Goal: Communication & Community: Participate in discussion

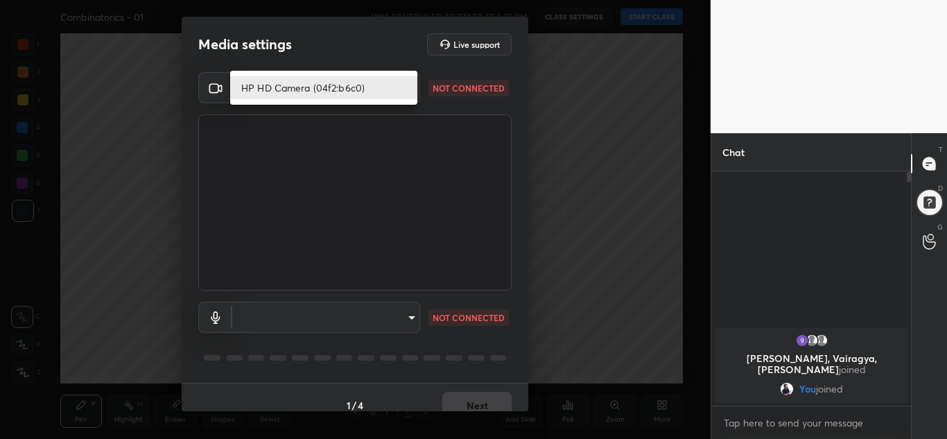
click at [398, 83] on body "1 2 3 4 5 6 7 C X Z C X Z E E Erase all H H Combinatorics - 01 WAS SCHEDULED TO…" at bounding box center [473, 219] width 947 height 439
click at [382, 92] on li "HP HD Camera (04f2:b6c0)" at bounding box center [323, 87] width 187 height 23
type input "2f44ce1a5c377f6f6b298b0cc8f2fe7f518a9015d9999a1a4ef48ed2d1e061f6"
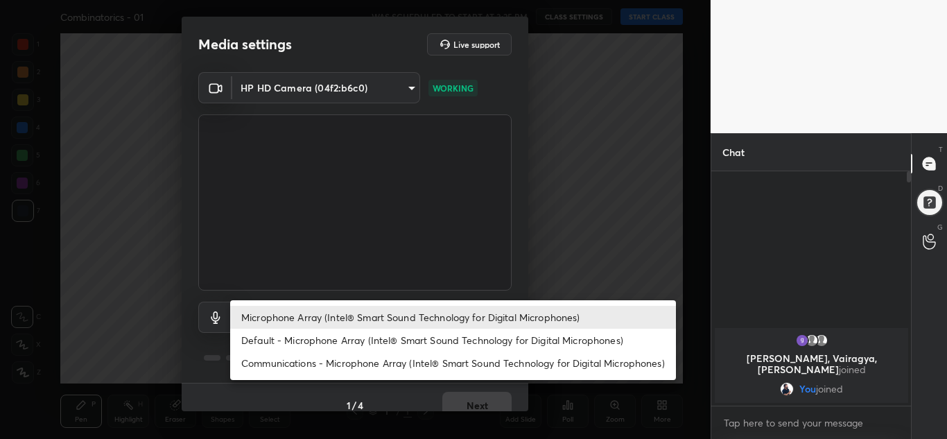
click at [336, 309] on body "1 2 3 4 5 6 7 C X Z C X Z E E Erase all H H Combinatorics - 01 WAS SCHEDULED TO…" at bounding box center [473, 219] width 947 height 439
click at [352, 338] on li "Default - Microphone Array (Intel® Smart Sound Technology for Digital Microphon…" at bounding box center [453, 340] width 446 height 23
type input "default"
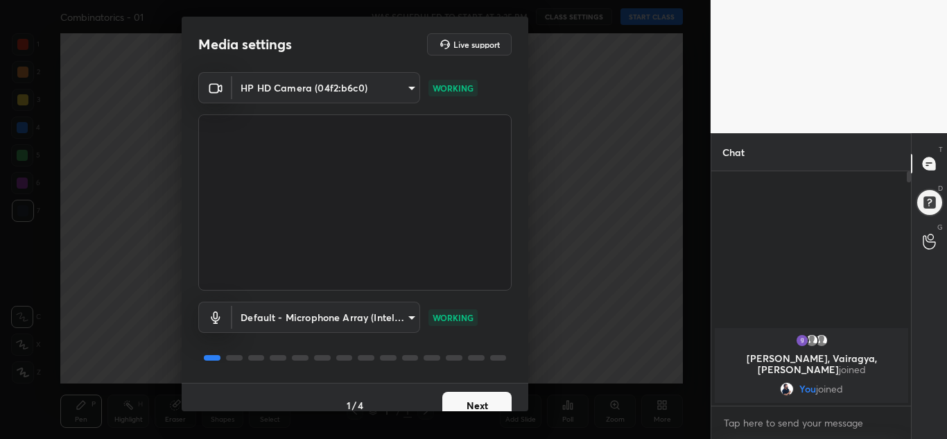
click at [458, 399] on button "Next" at bounding box center [476, 406] width 69 height 28
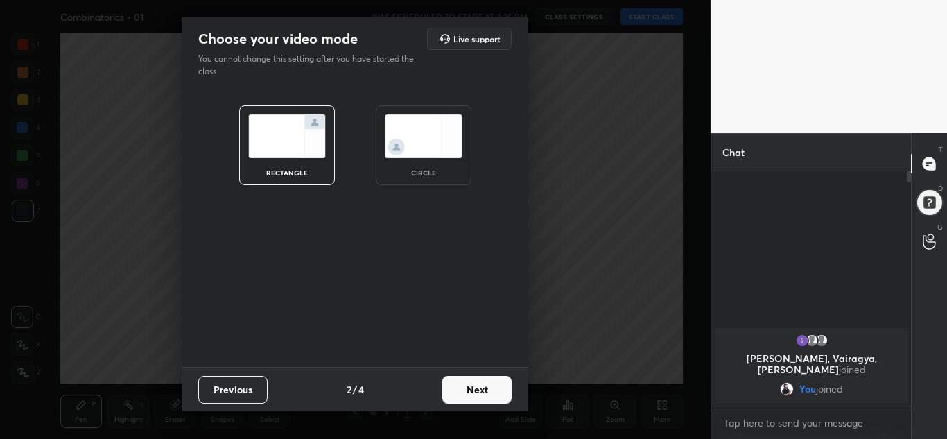
click at [486, 385] on button "Next" at bounding box center [476, 390] width 69 height 28
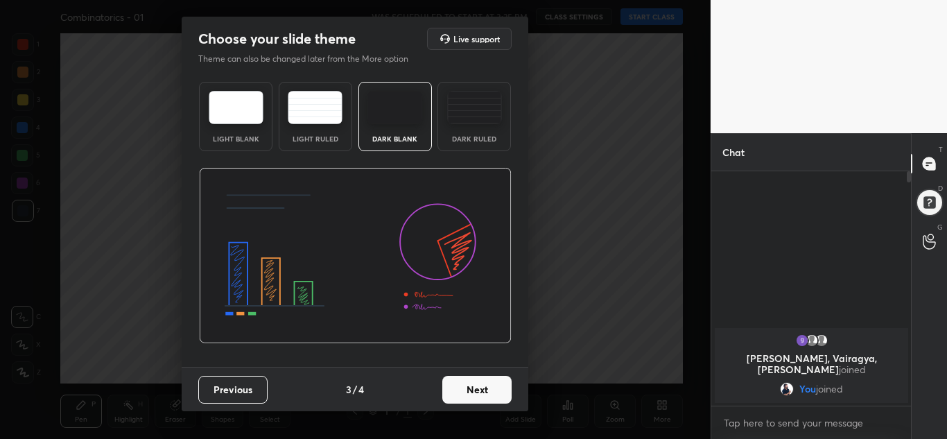
click at [463, 114] on img at bounding box center [474, 107] width 55 height 33
click at [465, 385] on button "Next" at bounding box center [476, 390] width 69 height 28
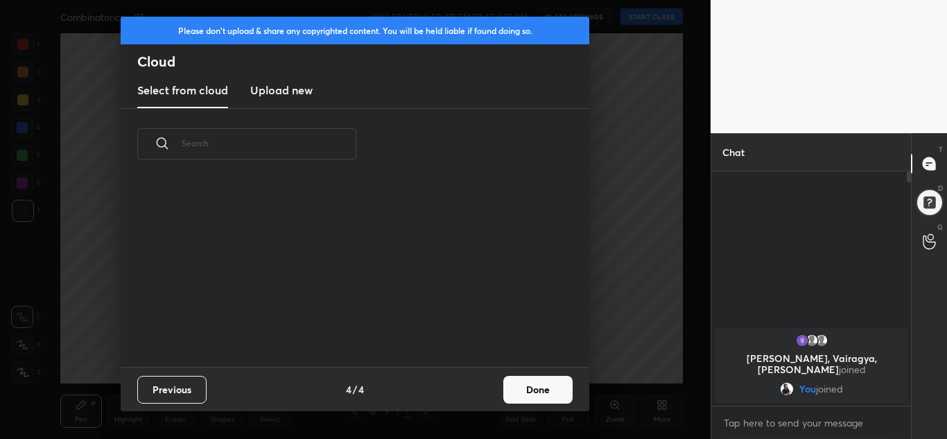
scroll to position [5, 8]
click at [540, 395] on button "Done" at bounding box center [537, 390] width 69 height 28
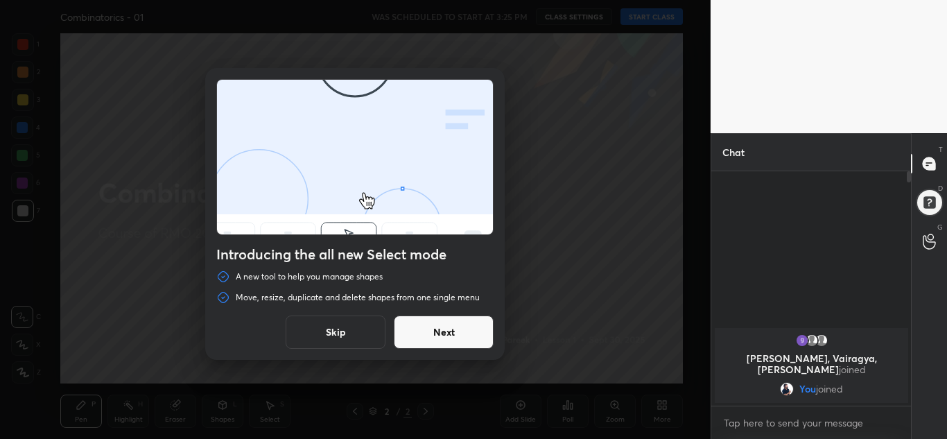
click at [345, 317] on button "Skip" at bounding box center [336, 332] width 100 height 33
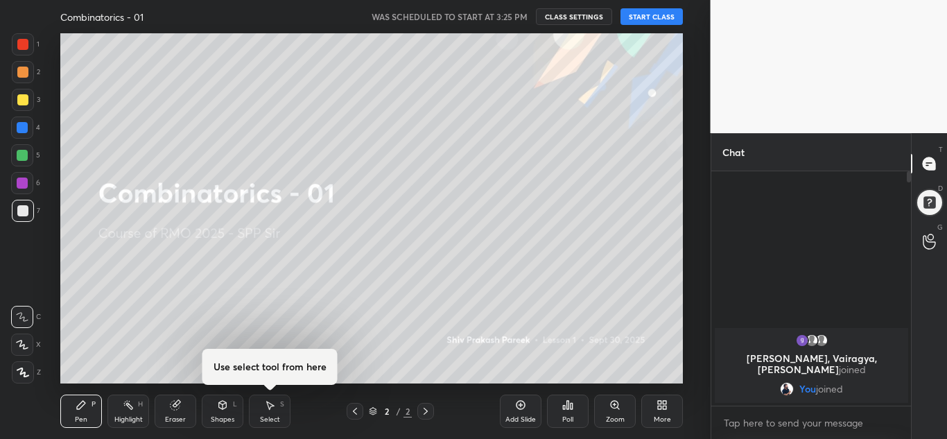
click at [657, 17] on button "START CLASS" at bounding box center [652, 16] width 62 height 17
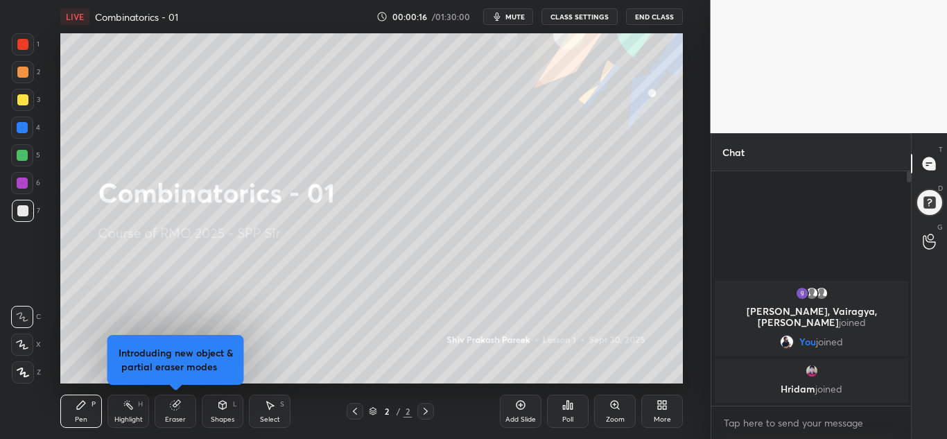
click at [523, 412] on div "Add Slide" at bounding box center [521, 411] width 42 height 33
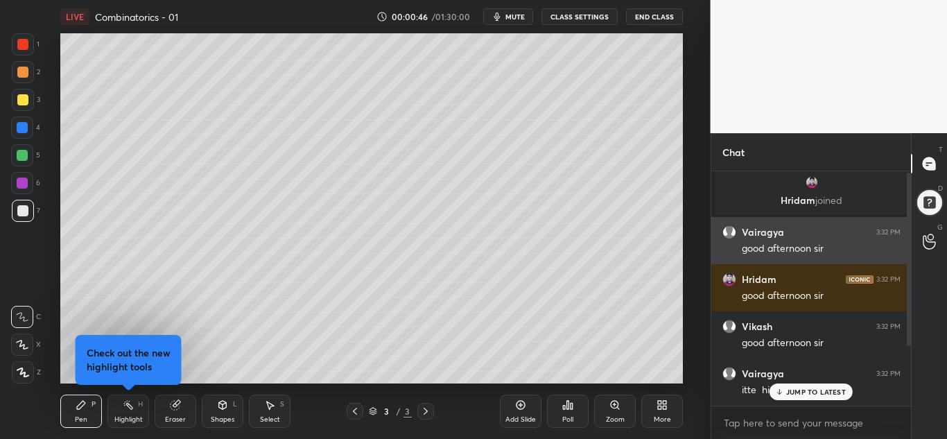
scroll to position [0, 0]
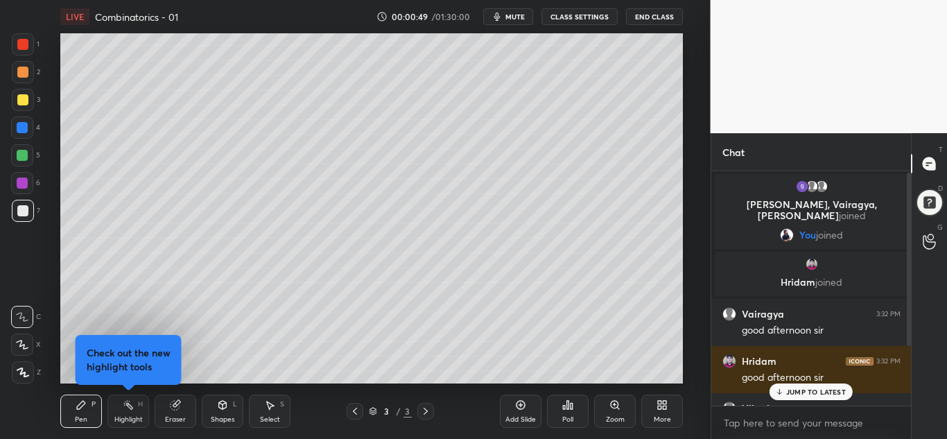
click at [823, 384] on div "JUMP TO LATEST" at bounding box center [811, 392] width 83 height 17
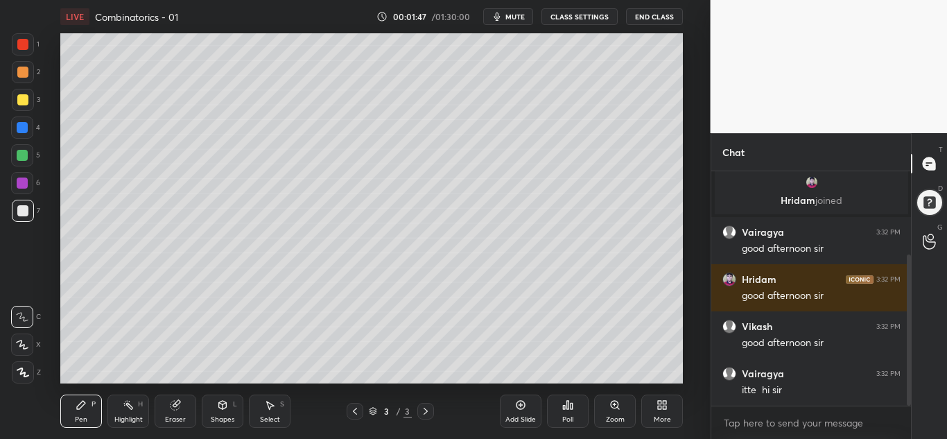
scroll to position [129, 0]
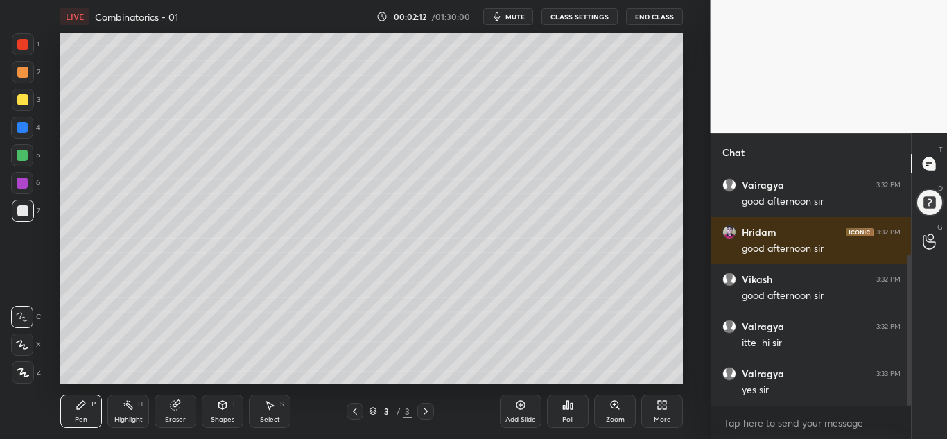
click at [836, 157] on div "1 2 3 4 5 6 7 C X Z C X Z E E Erase all H H LIVE Combinatorics - 01 00:02:12 / …" at bounding box center [473, 219] width 947 height 439
drag, startPoint x: 71, startPoint y: 411, endPoint x: 84, endPoint y: 419, distance: 15.2
click at [71, 411] on div "Pen P" at bounding box center [81, 411] width 42 height 33
click at [115, 413] on div "Highlight H" at bounding box center [128, 411] width 42 height 33
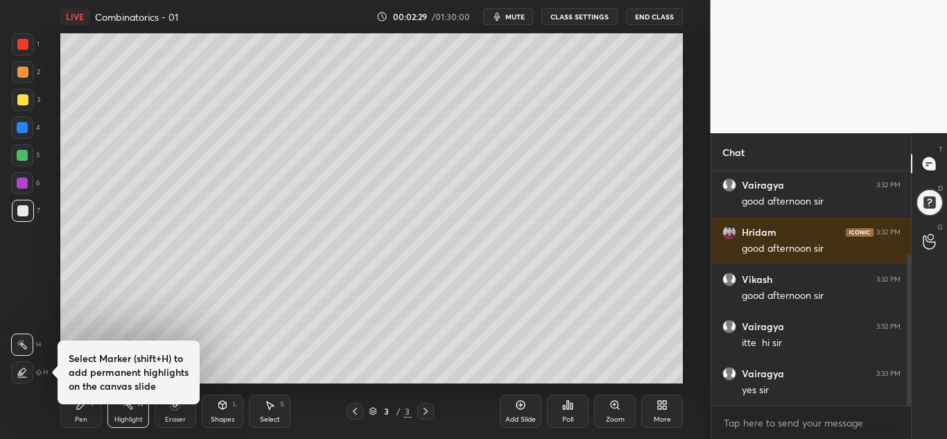
click at [80, 408] on icon at bounding box center [81, 405] width 8 height 8
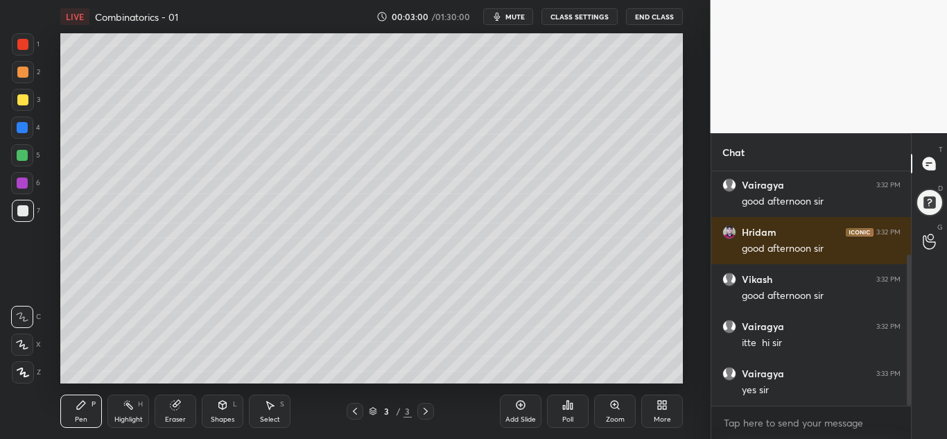
click at [19, 41] on div at bounding box center [22, 44] width 11 height 11
click at [506, 15] on button "mute" at bounding box center [508, 16] width 50 height 17
click at [500, 18] on button "unmute" at bounding box center [508, 16] width 50 height 17
click at [506, 8] on button "mute" at bounding box center [508, 16] width 50 height 17
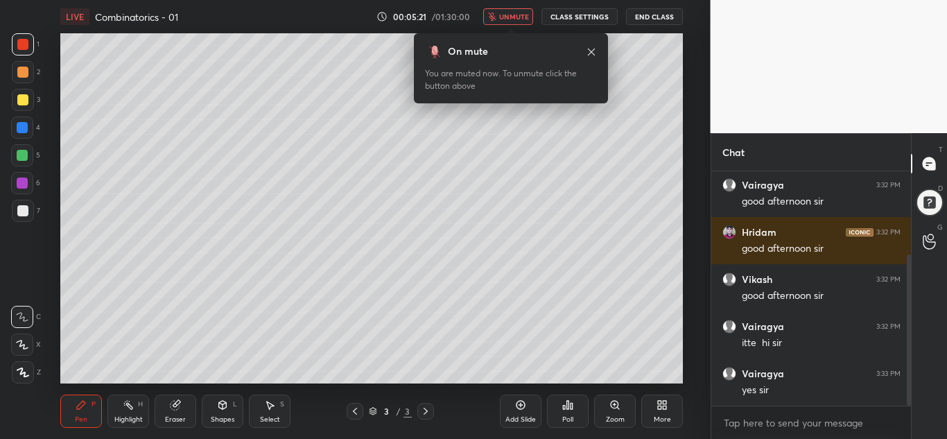
click at [498, 10] on button "unmute" at bounding box center [508, 16] width 50 height 17
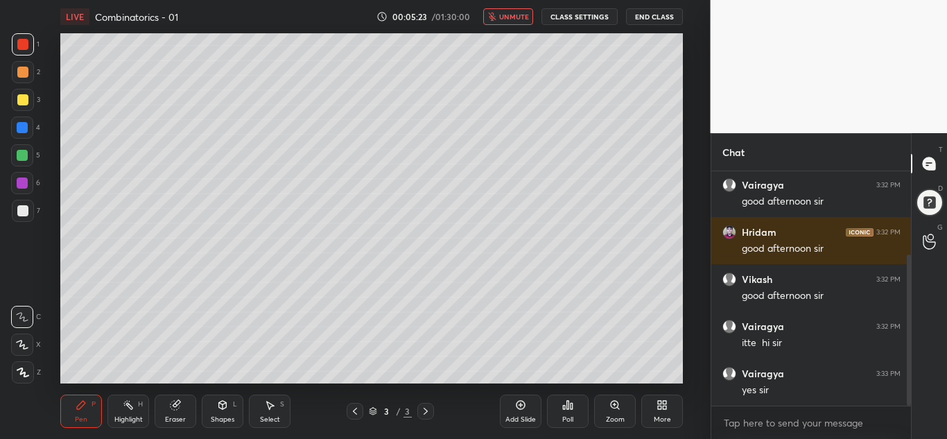
click at [497, 17] on icon "button" at bounding box center [492, 16] width 8 height 8
click at [527, 406] on div "Add Slide" at bounding box center [521, 411] width 42 height 33
click at [29, 156] on div at bounding box center [22, 155] width 22 height 22
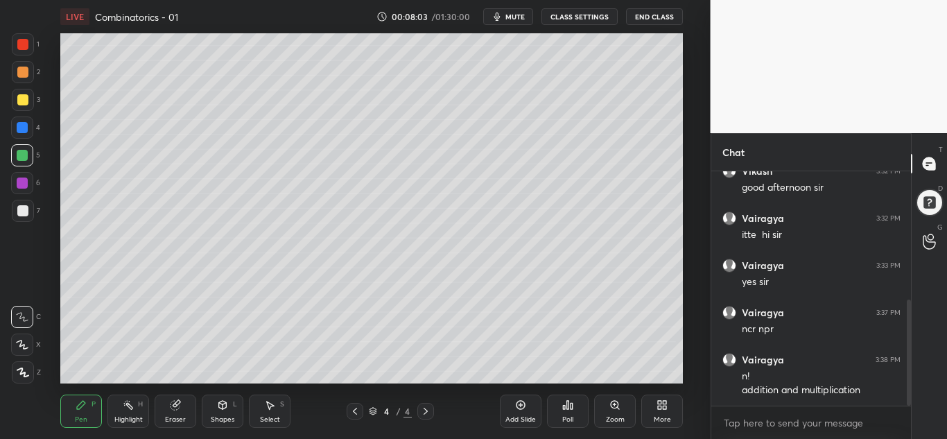
scroll to position [284, 0]
click at [32, 213] on div at bounding box center [23, 211] width 22 height 22
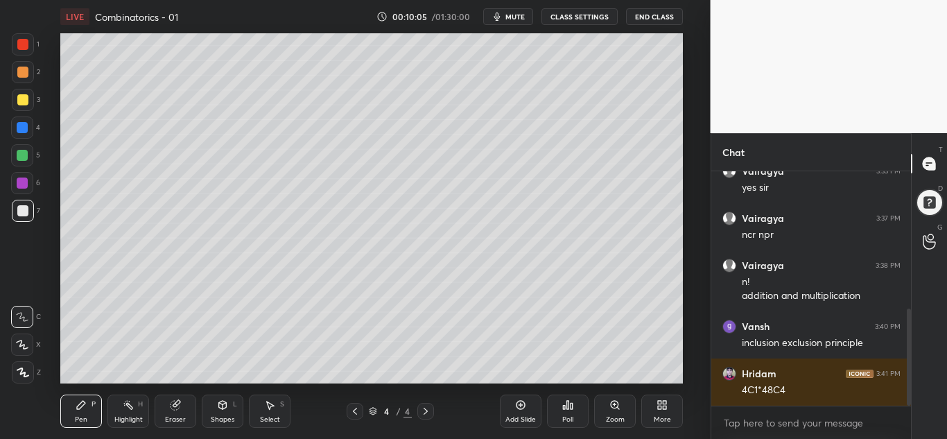
scroll to position [379, 0]
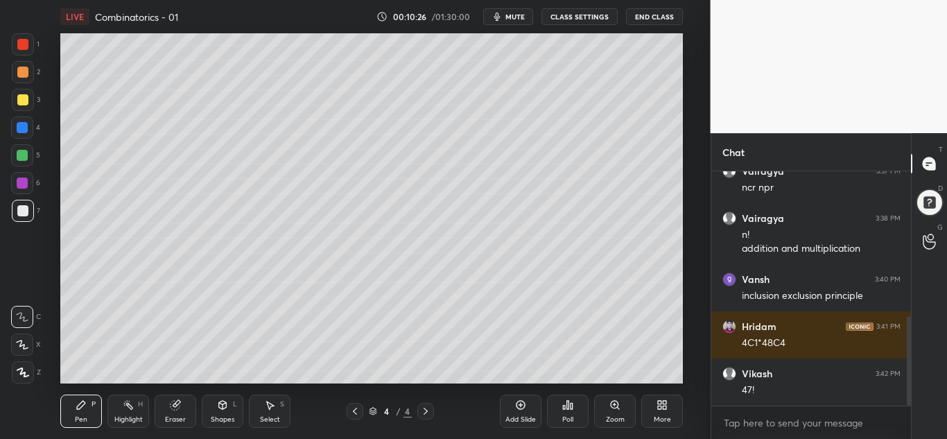
click at [534, 416] on div "Add Slide" at bounding box center [521, 419] width 31 height 7
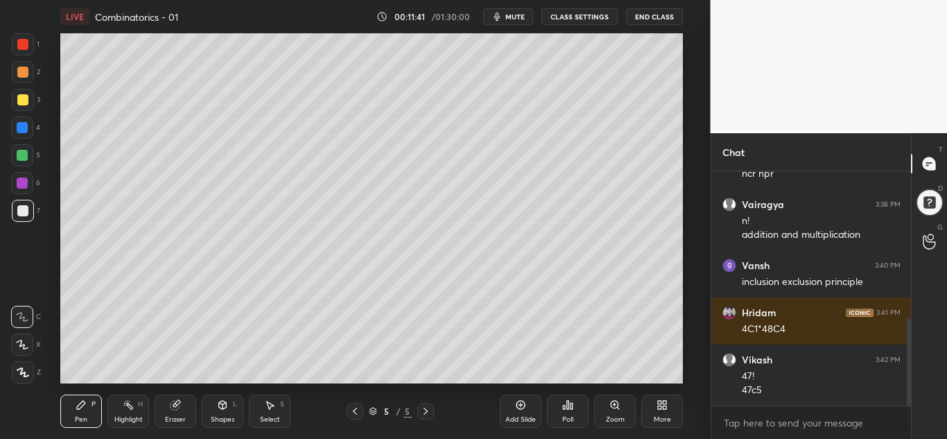
click at [818, 114] on div "1 2 3 4 5 6 7 C X Z C X Z E E Erase all H H LIVE Combinatorics - 01 00:11:41 / …" at bounding box center [473, 219] width 947 height 439
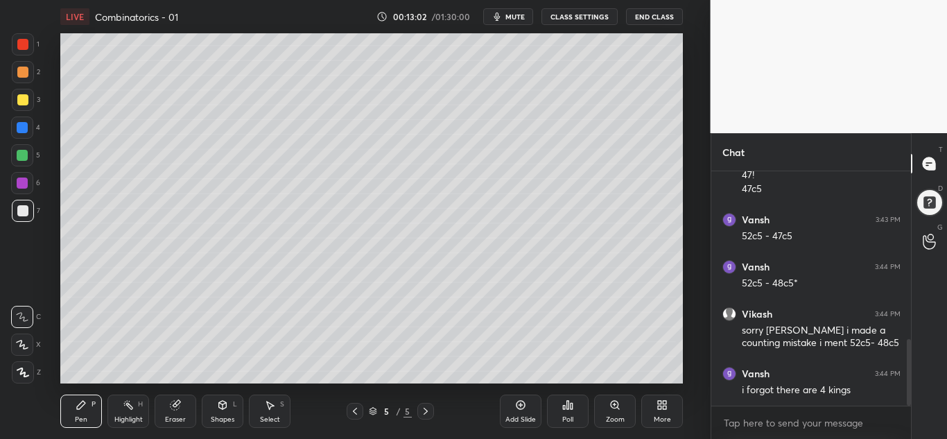
scroll to position [641, 0]
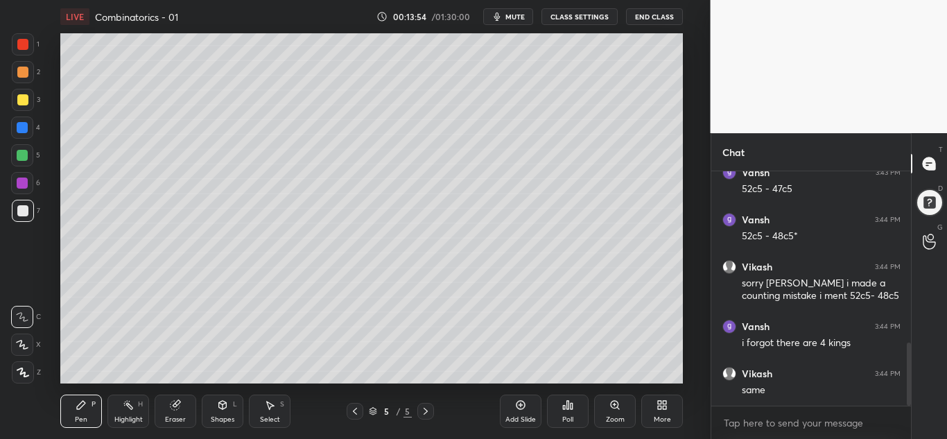
click at [351, 413] on icon at bounding box center [355, 411] width 11 height 11
click at [418, 413] on div at bounding box center [425, 411] width 17 height 17
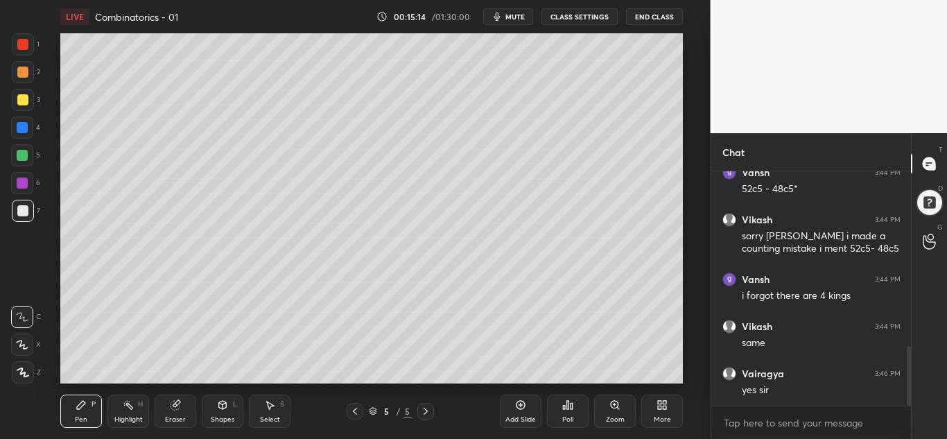
scroll to position [748, 0]
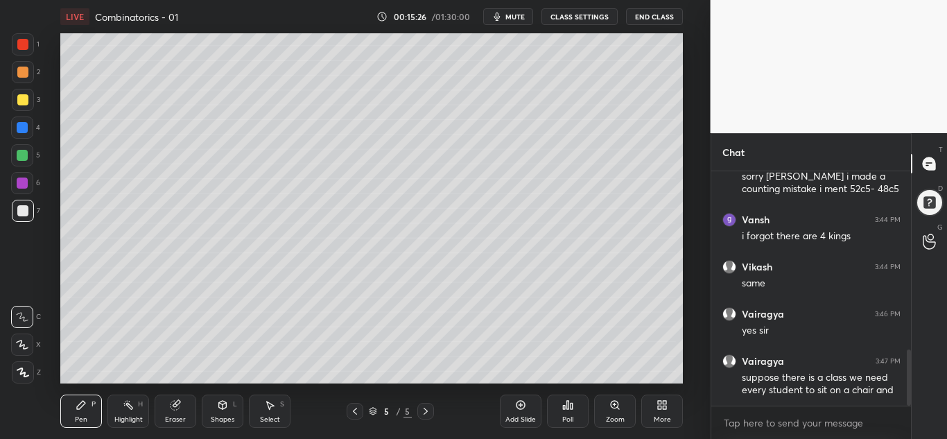
drag, startPoint x: 910, startPoint y: 386, endPoint x: 911, endPoint y: 406, distance: 20.1
click at [911, 406] on div "[PERSON_NAME] 3:44 PM 52c5 - 48c5* [PERSON_NAME] 3:44 PM sorry sir i made a cou…" at bounding box center [812, 305] width 200 height 268
click at [526, 406] on div "Add Slide" at bounding box center [521, 411] width 42 height 33
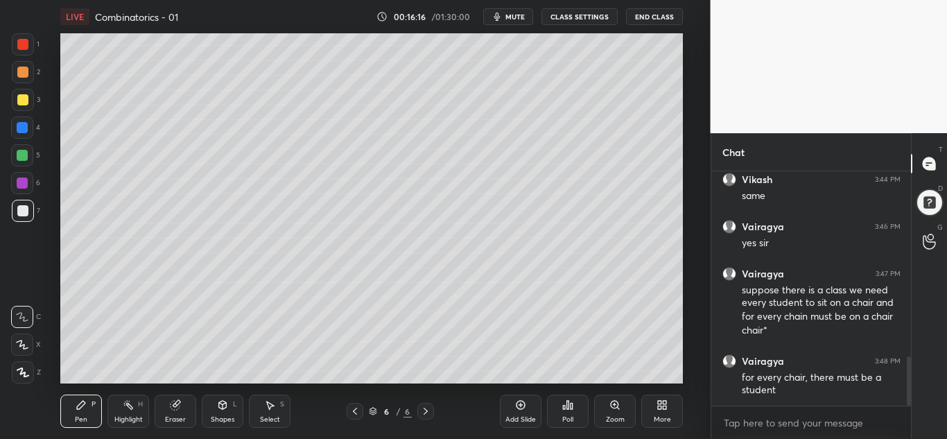
scroll to position [885, 0]
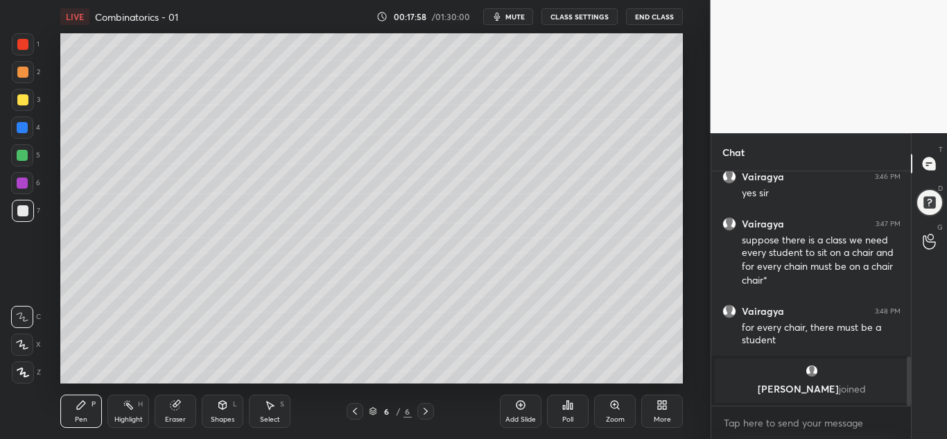
click at [91, 399] on div "LIVE Combinatorics - 01 00:17:58 / 01:30:00 mute CLASS SETTINGS End Class Setti…" at bounding box center [371, 219] width 655 height 439
click at [517, 406] on icon at bounding box center [521, 405] width 9 height 9
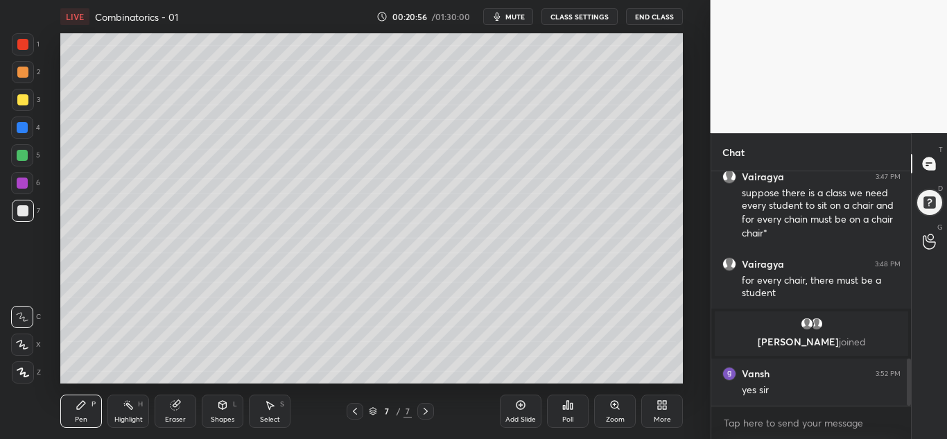
scroll to position [931, 0]
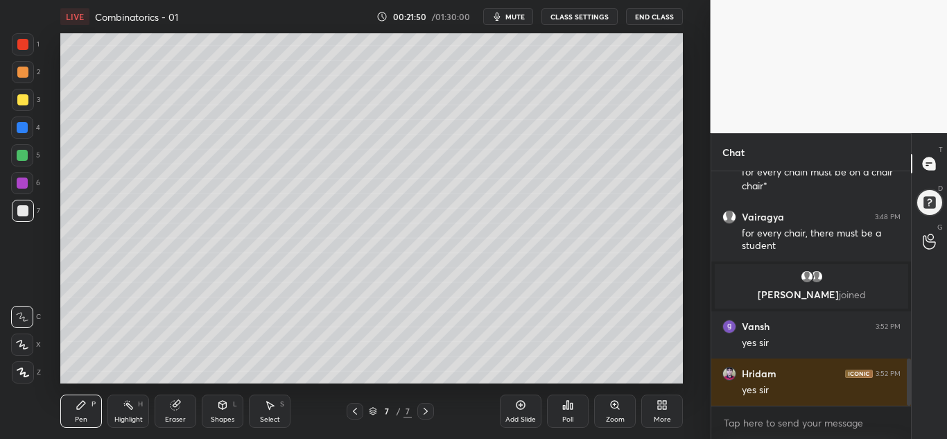
click at [509, 413] on div "Add Slide" at bounding box center [521, 411] width 42 height 33
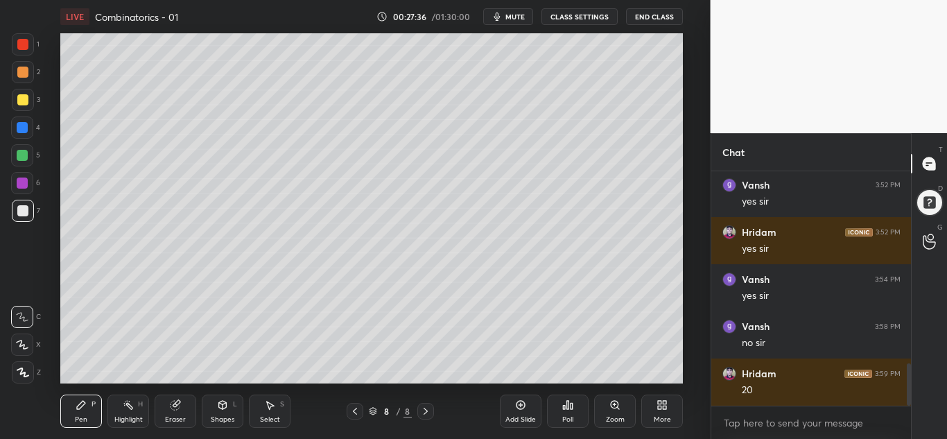
scroll to position [1119, 0]
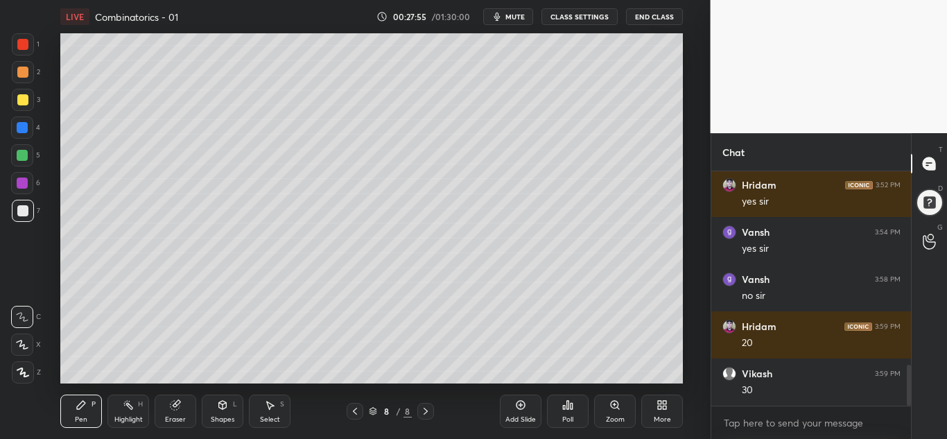
click at [498, 397] on div "Pen P Highlight H Eraser Shapes L Select S 8 / 8 Add Slide Poll Zoom More" at bounding box center [371, 411] width 623 height 55
click at [516, 409] on icon at bounding box center [520, 404] width 11 height 11
click at [24, 101] on div at bounding box center [22, 99] width 11 height 11
drag, startPoint x: 18, startPoint y: 208, endPoint x: 23, endPoint y: 197, distance: 12.1
click at [19, 207] on div at bounding box center [22, 210] width 11 height 11
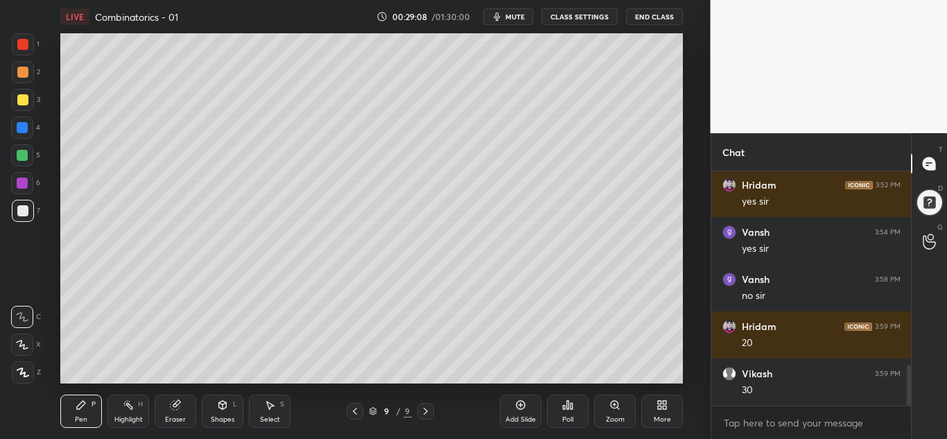
scroll to position [1166, 0]
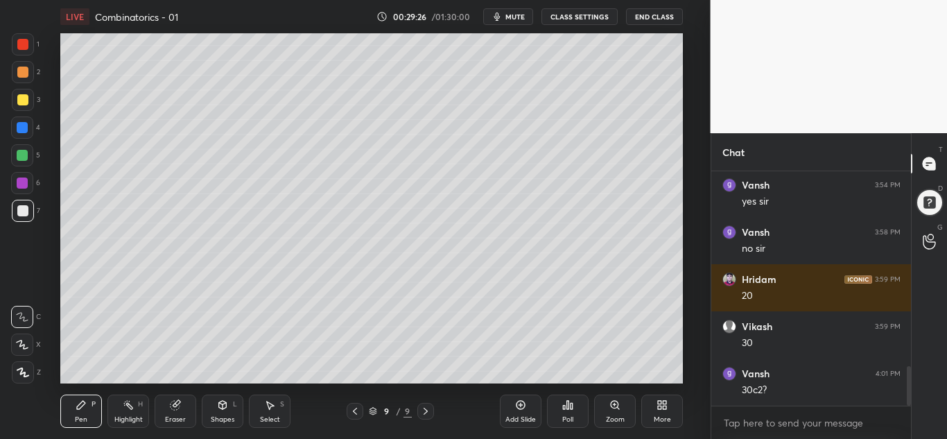
click at [17, 130] on div at bounding box center [22, 127] width 11 height 11
click at [24, 49] on div at bounding box center [22, 44] width 11 height 11
click at [21, 211] on div at bounding box center [22, 210] width 11 height 11
click at [24, 46] on div at bounding box center [22, 44] width 11 height 11
click at [22, 208] on div at bounding box center [22, 210] width 11 height 11
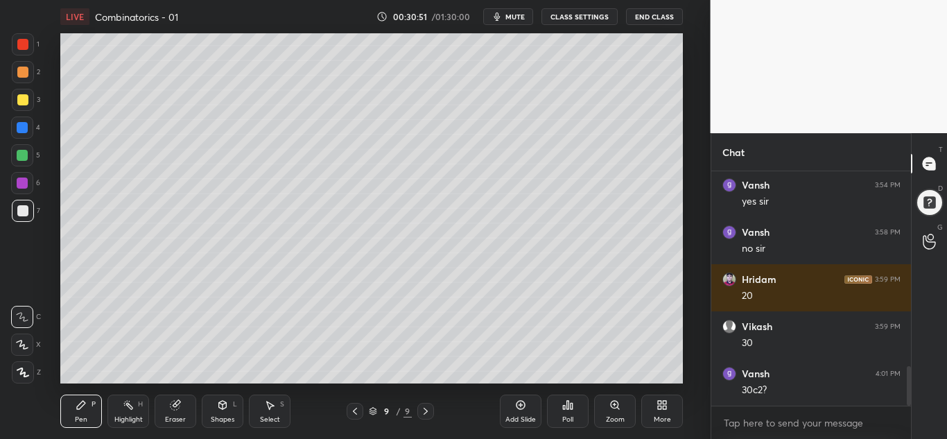
click at [354, 411] on icon at bounding box center [355, 411] width 4 height 7
click at [429, 411] on icon at bounding box center [425, 411] width 11 height 11
click at [19, 98] on div at bounding box center [22, 99] width 11 height 11
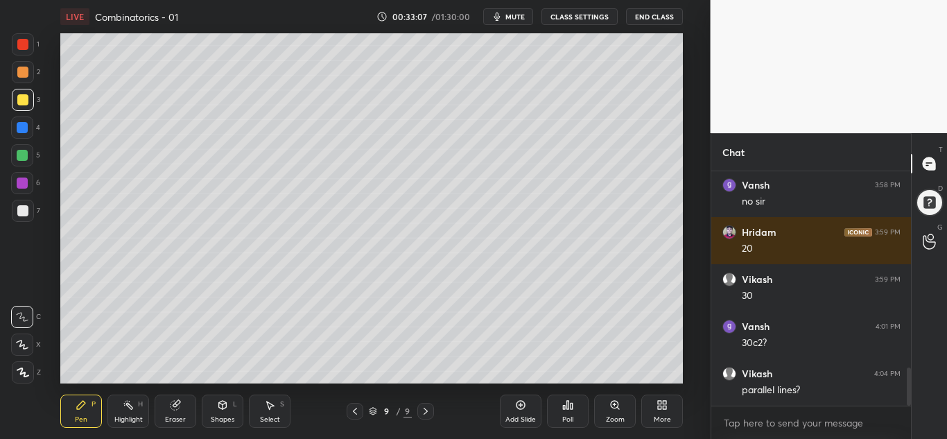
click at [23, 212] on div at bounding box center [22, 210] width 11 height 11
click at [21, 98] on div at bounding box center [22, 99] width 11 height 11
click at [926, 200] on div at bounding box center [930, 203] width 28 height 28
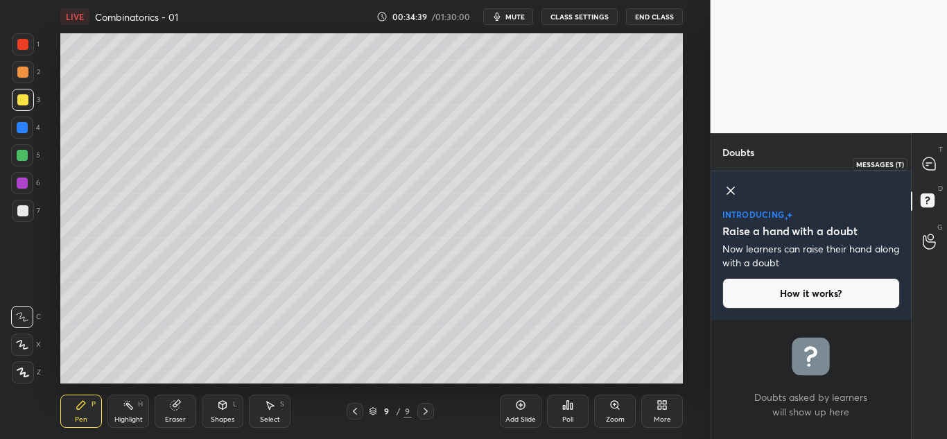
click at [927, 162] on icon at bounding box center [929, 163] width 12 height 12
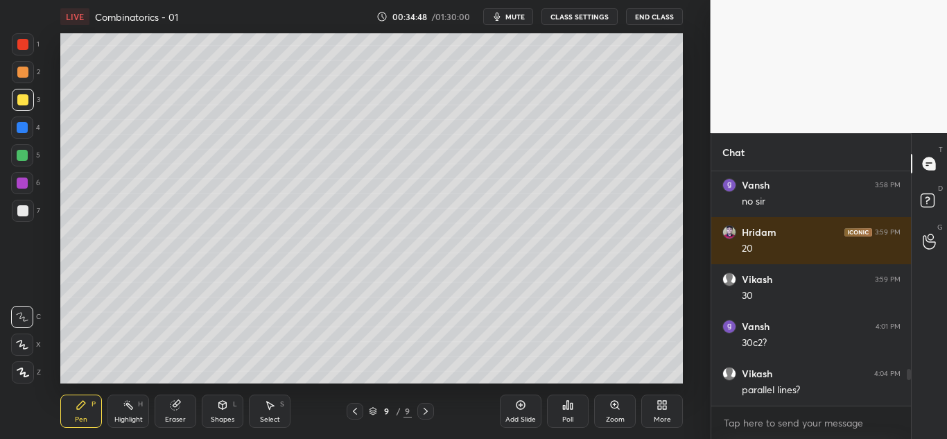
scroll to position [1309, 0]
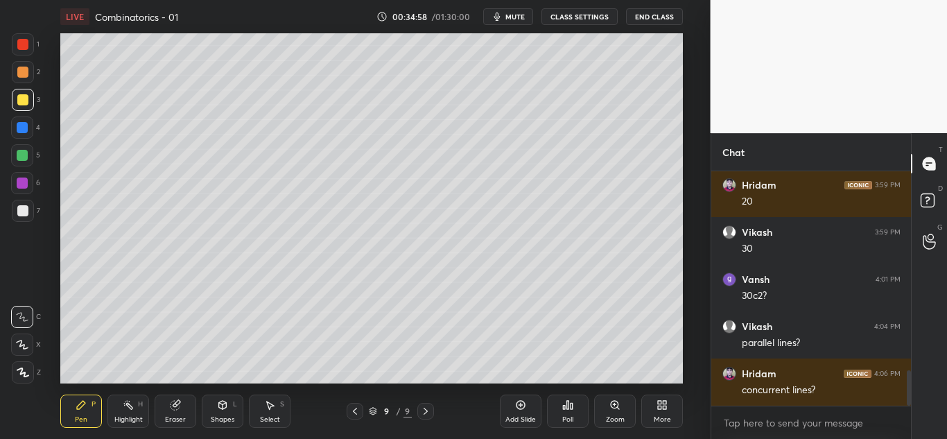
click at [22, 130] on div at bounding box center [22, 128] width 22 height 22
drag, startPoint x: 21, startPoint y: 103, endPoint x: 37, endPoint y: 107, distance: 16.0
click at [24, 103] on div at bounding box center [22, 99] width 11 height 11
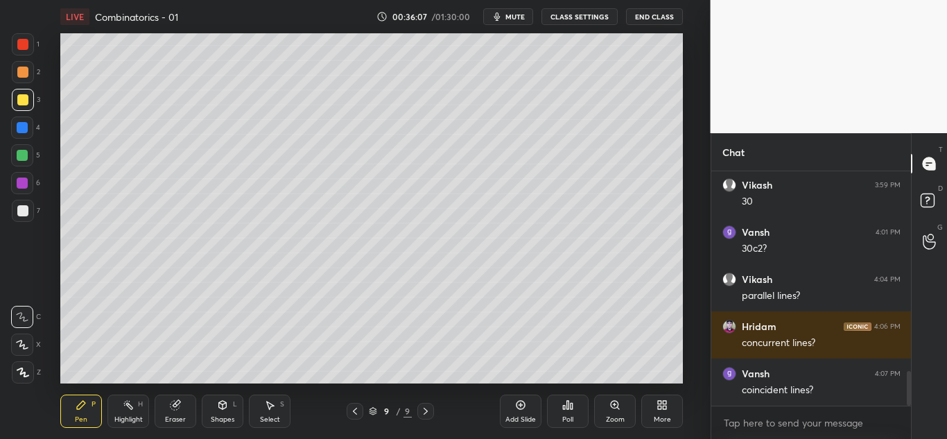
click at [22, 105] on div at bounding box center [22, 99] width 11 height 11
click at [22, 212] on div at bounding box center [22, 210] width 11 height 11
click at [175, 411] on div "Eraser" at bounding box center [176, 411] width 42 height 33
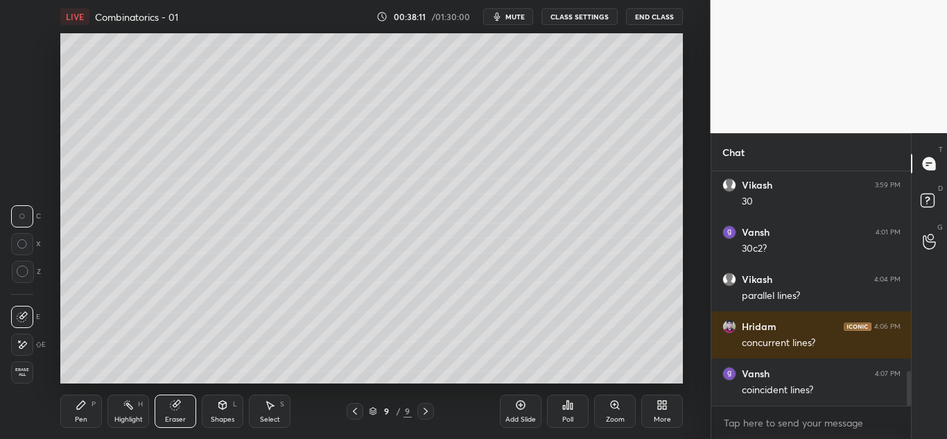
click at [92, 410] on div "Pen P" at bounding box center [81, 411] width 42 height 33
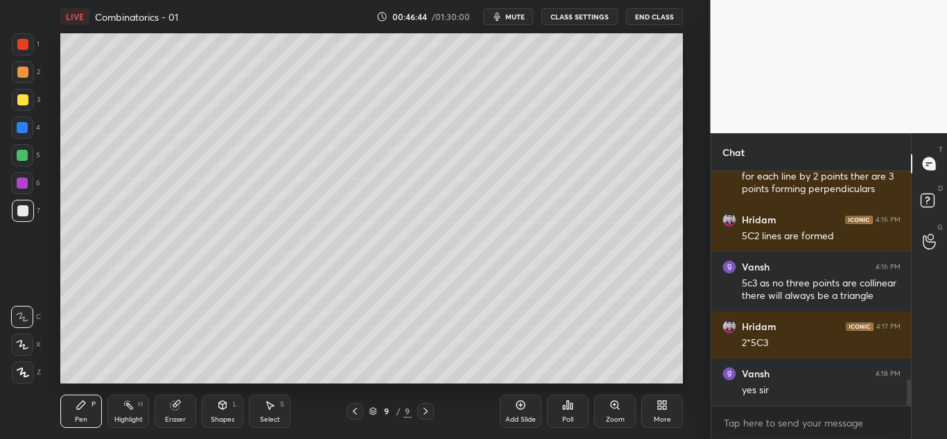
scroll to position [1867, 0]
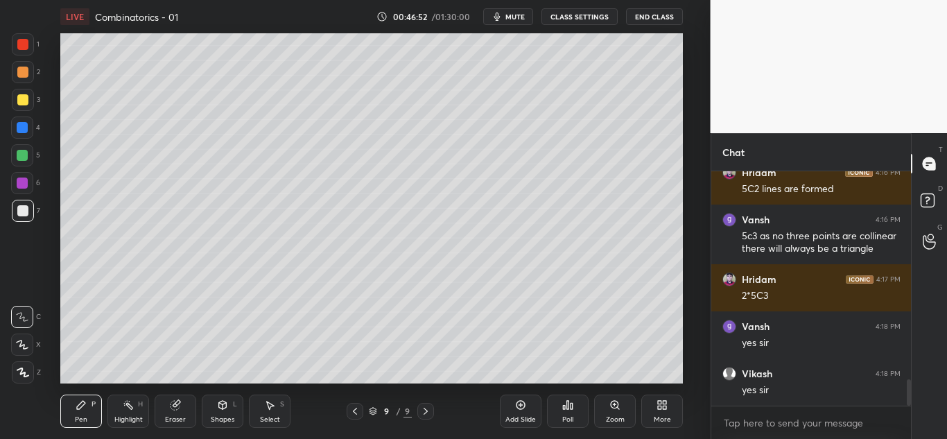
click at [510, 402] on div "Add Slide" at bounding box center [521, 411] width 42 height 33
click at [26, 105] on div at bounding box center [22, 99] width 11 height 11
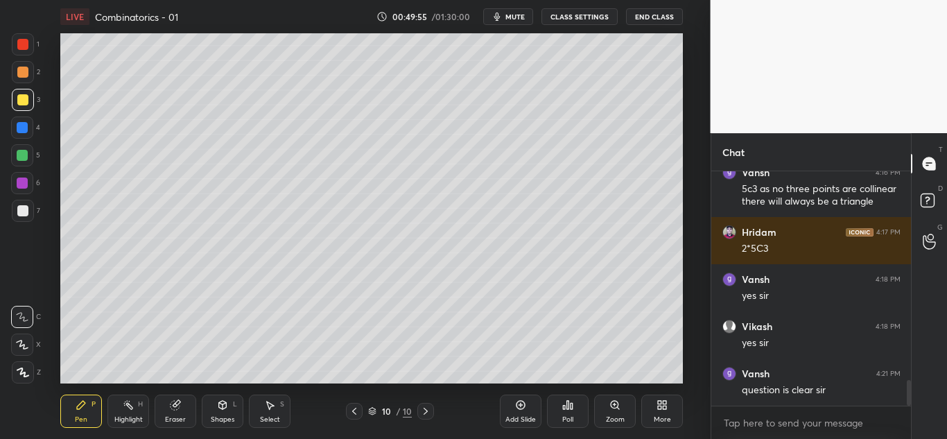
scroll to position [1928, 0]
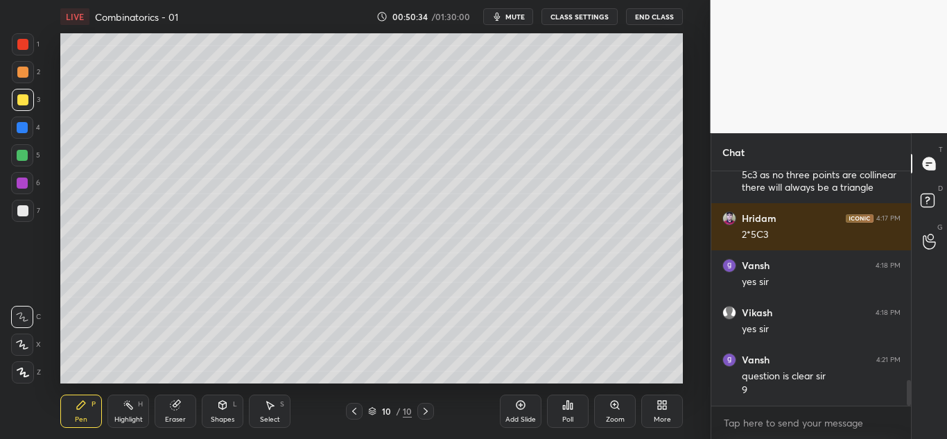
drag, startPoint x: 24, startPoint y: 208, endPoint x: 38, endPoint y: 214, distance: 15.8
click at [26, 208] on div at bounding box center [22, 210] width 11 height 11
click at [515, 412] on div "Add Slide" at bounding box center [521, 411] width 42 height 33
drag, startPoint x: 19, startPoint y: 101, endPoint x: 28, endPoint y: 98, distance: 10.1
click at [24, 101] on div at bounding box center [22, 99] width 11 height 11
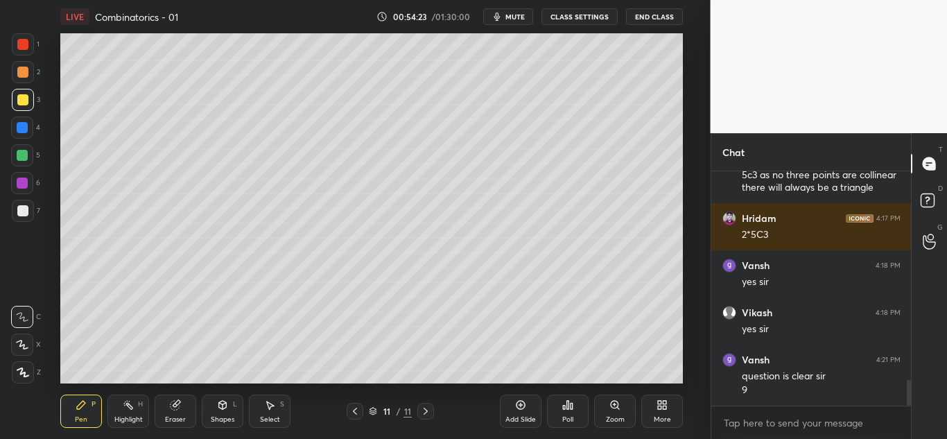
scroll to position [1975, 0]
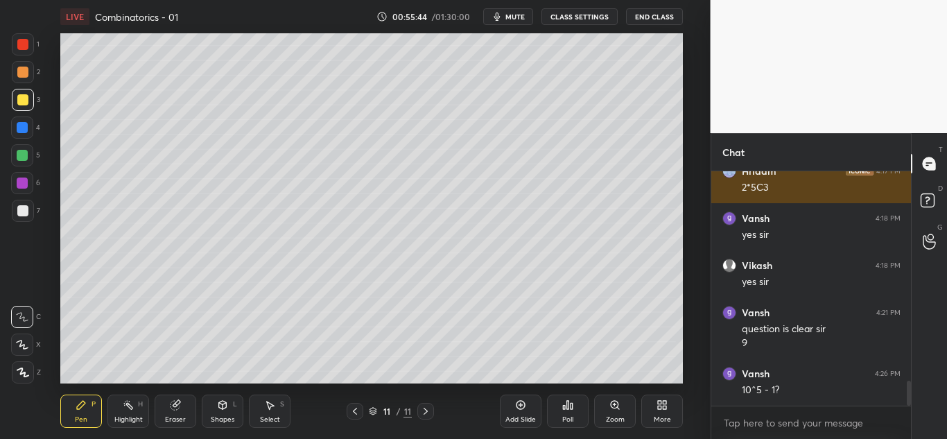
click at [653, 183] on div "1 2 3 4 5 6 7 C X Z C X Z E E Erase all H H LIVE Combinatorics - 01 00:55:44 / …" at bounding box center [473, 219] width 947 height 439
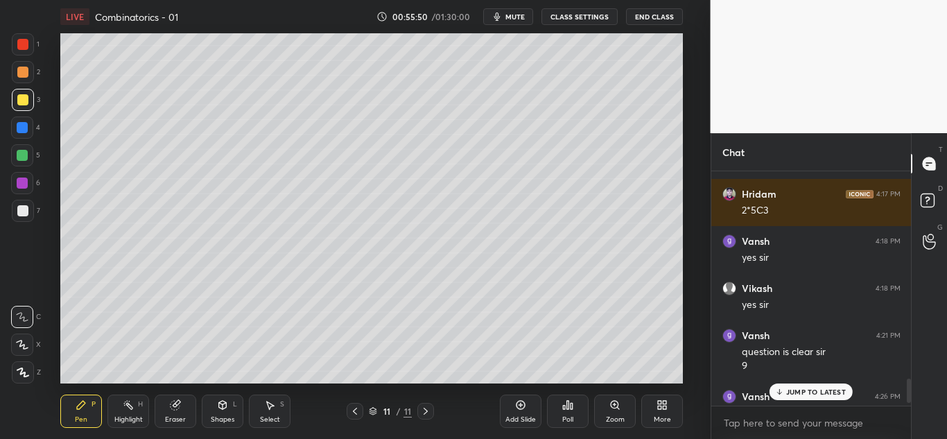
click at [808, 385] on div "JUMP TO LATEST" at bounding box center [811, 392] width 83 height 17
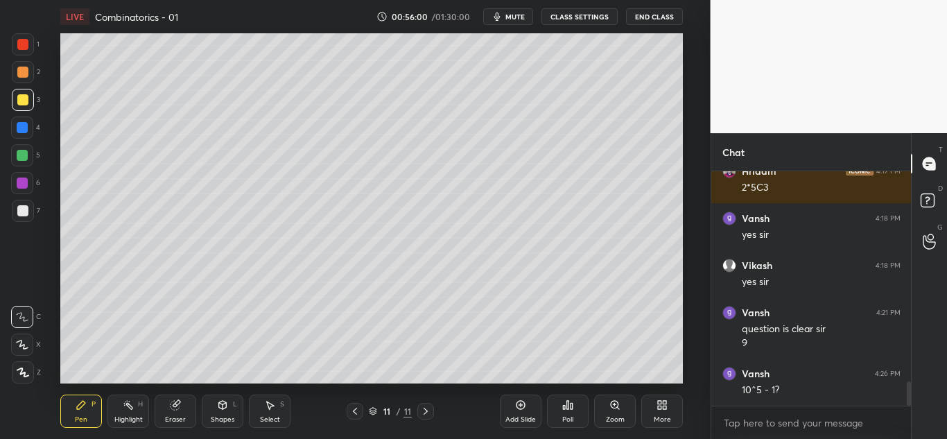
scroll to position [2035, 0]
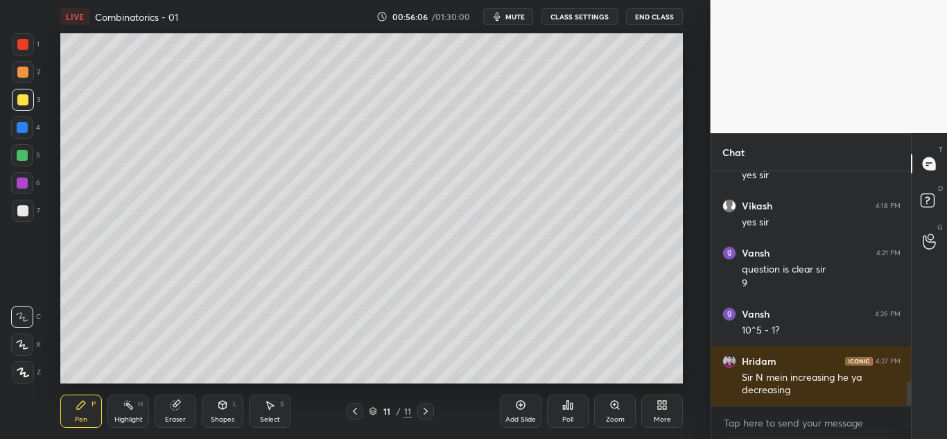
click at [354, 413] on icon at bounding box center [355, 411] width 11 height 11
click at [21, 210] on div at bounding box center [22, 210] width 11 height 11
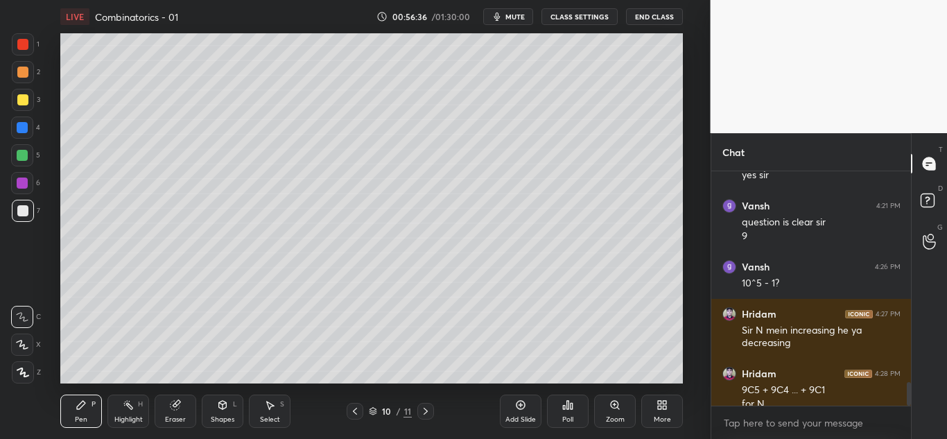
scroll to position [2096, 0]
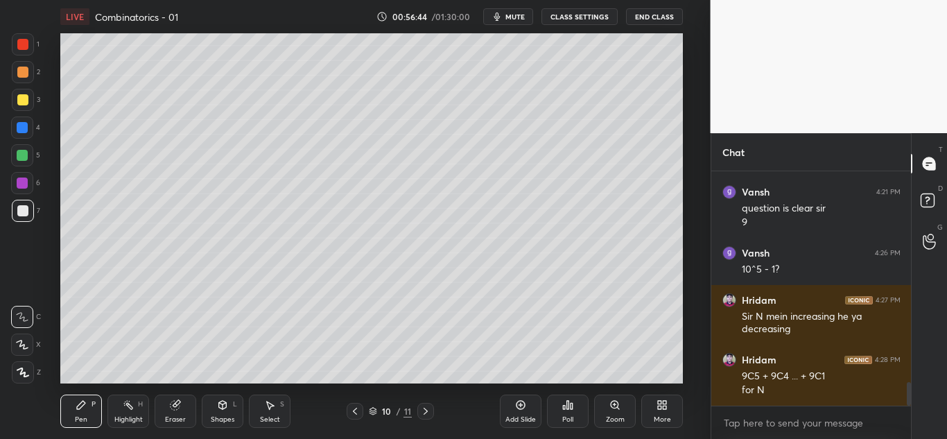
click at [430, 407] on icon at bounding box center [425, 411] width 11 height 11
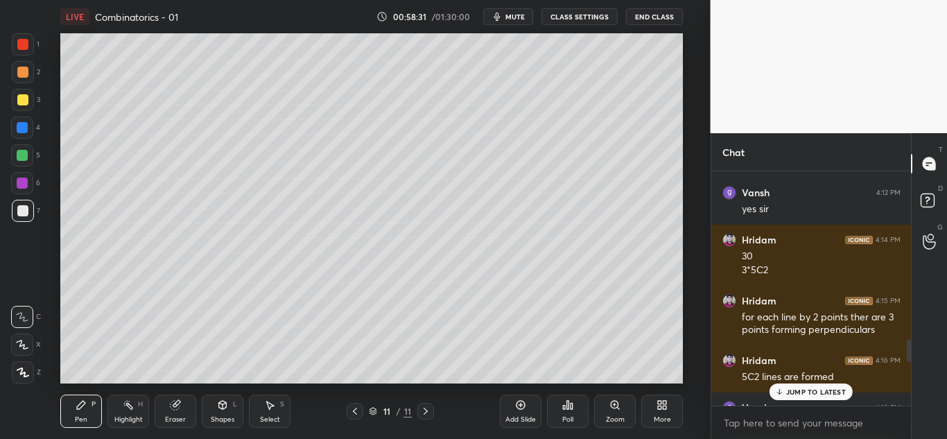
drag, startPoint x: 907, startPoint y: 397, endPoint x: 879, endPoint y: 350, distance: 54.5
click at [879, 350] on div "[PERSON_NAME] 3:54 PM yes sir Vansh 3:58 PM no sir [PERSON_NAME] 3:59 PM 20 [PE…" at bounding box center [812, 288] width 200 height 234
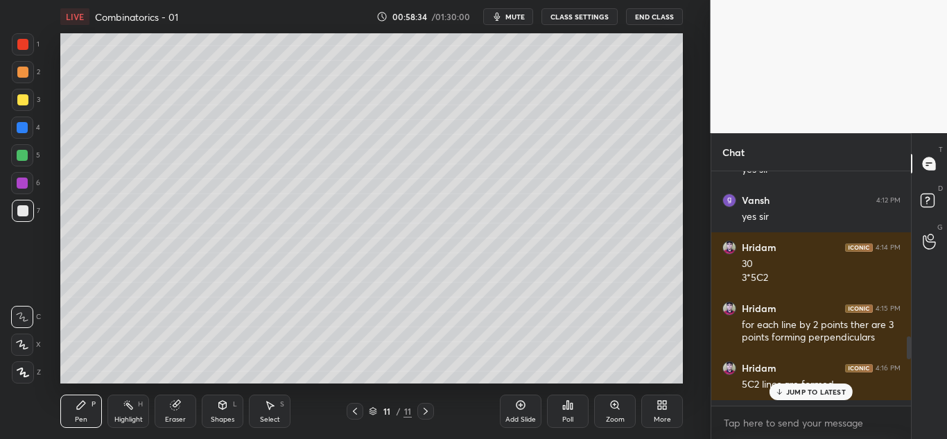
click at [800, 391] on p "JUMP TO LATEST" at bounding box center [816, 392] width 60 height 8
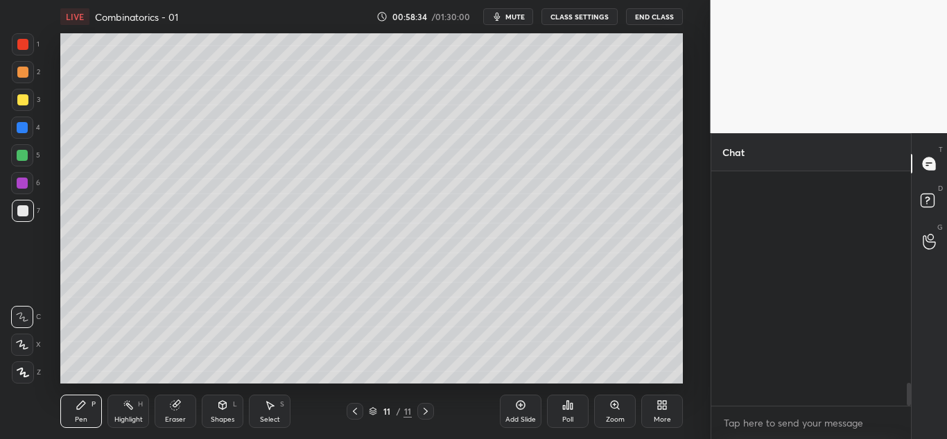
scroll to position [2143, 0]
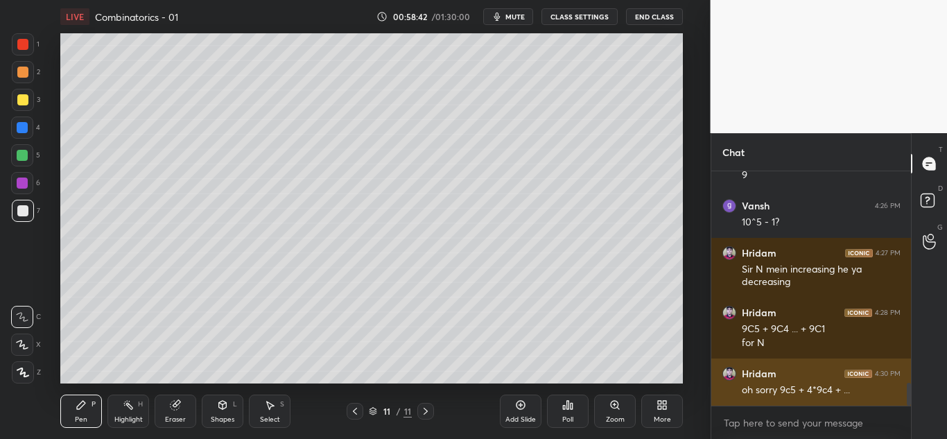
click at [844, 388] on div "oh sorry 9c5 + 4*9c4 + ..." at bounding box center [821, 391] width 159 height 14
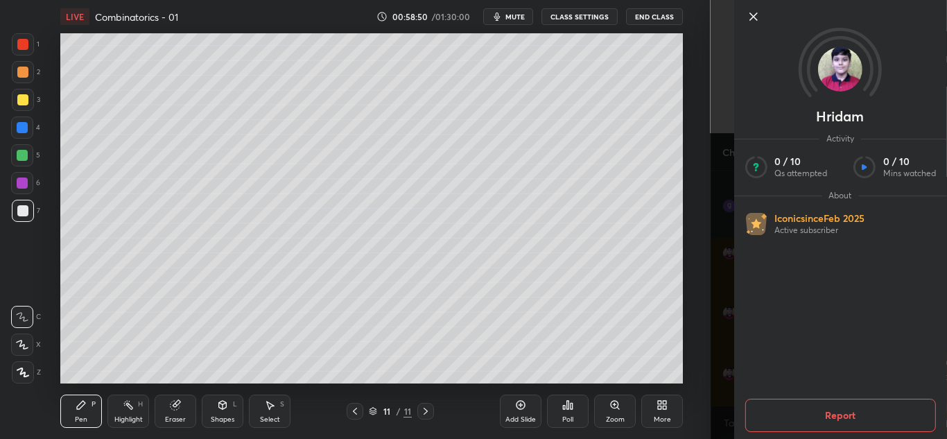
click at [759, 19] on icon at bounding box center [753, 16] width 17 height 17
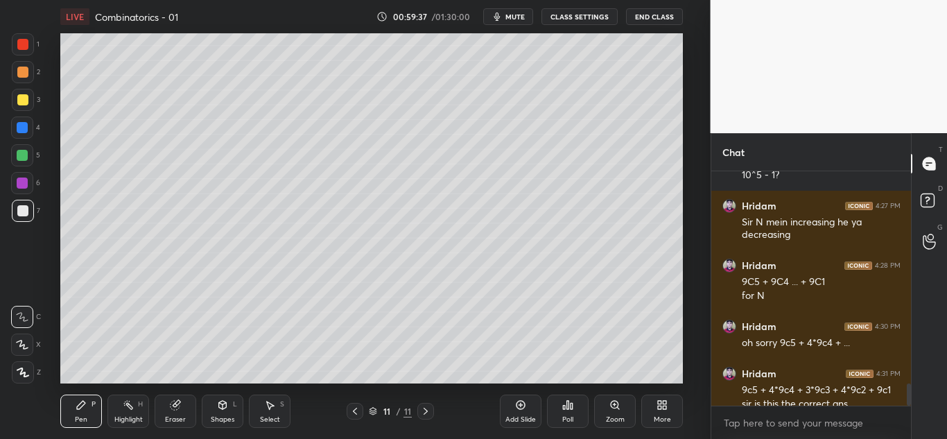
scroll to position [2204, 0]
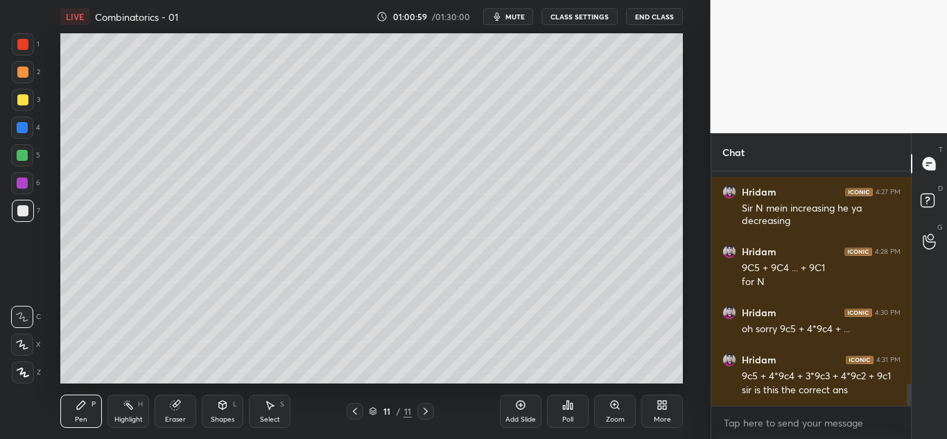
click at [519, 372] on div "LIVE Combinatorics - 01 01:00:59 / 01:30:00 mute CLASS SETTINGS End Class Setti…" at bounding box center [371, 219] width 655 height 439
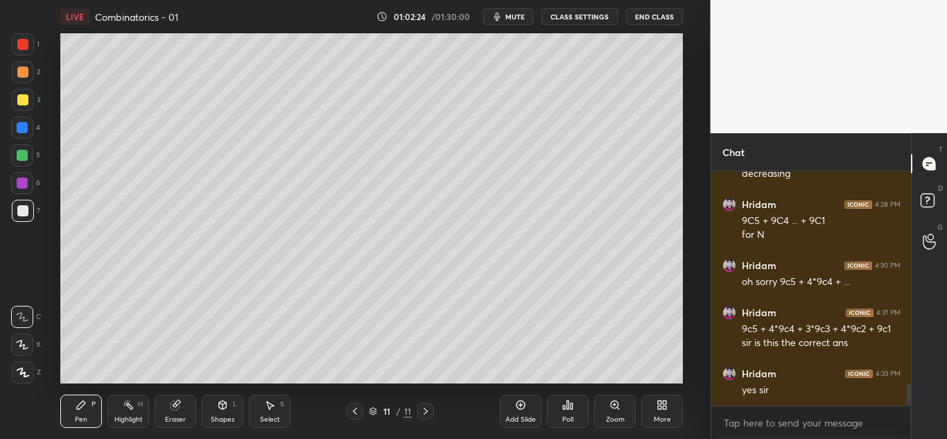
drag, startPoint x: 531, startPoint y: 417, endPoint x: 523, endPoint y: 411, distance: 10.4
click at [531, 417] on div "Add Slide" at bounding box center [521, 419] width 31 height 7
click at [22, 98] on div at bounding box center [22, 99] width 11 height 11
click at [265, 41] on div "LIVE Combinatorics - 01 01:02:30 / 01:30:00 mute CLASS SETTINGS End Class Setti…" at bounding box center [371, 219] width 655 height 439
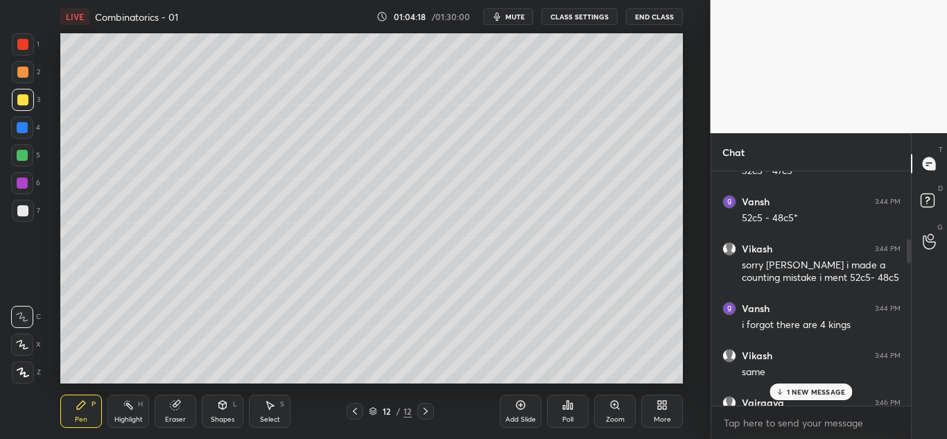
scroll to position [646, 0]
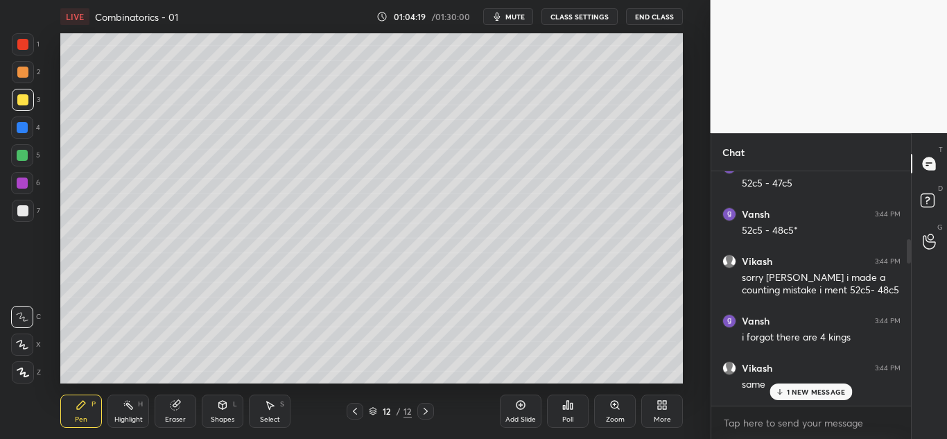
click at [794, 397] on div "1 NEW MESSAGE" at bounding box center [811, 392] width 83 height 17
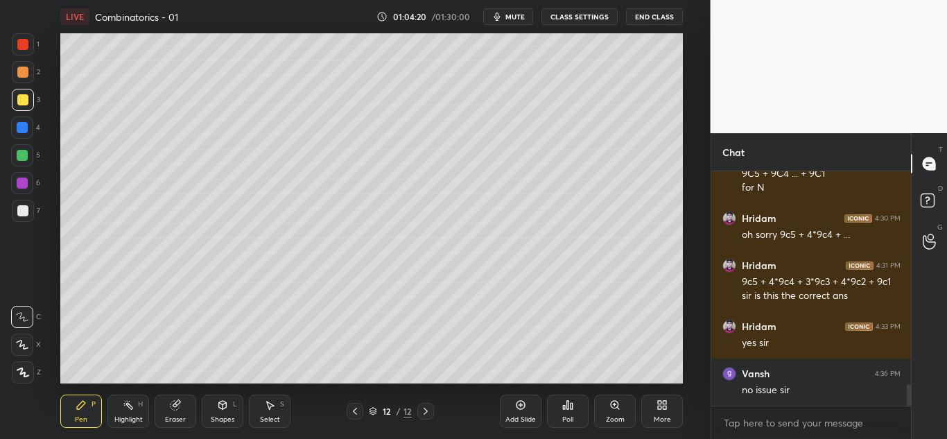
scroll to position [2345, 0]
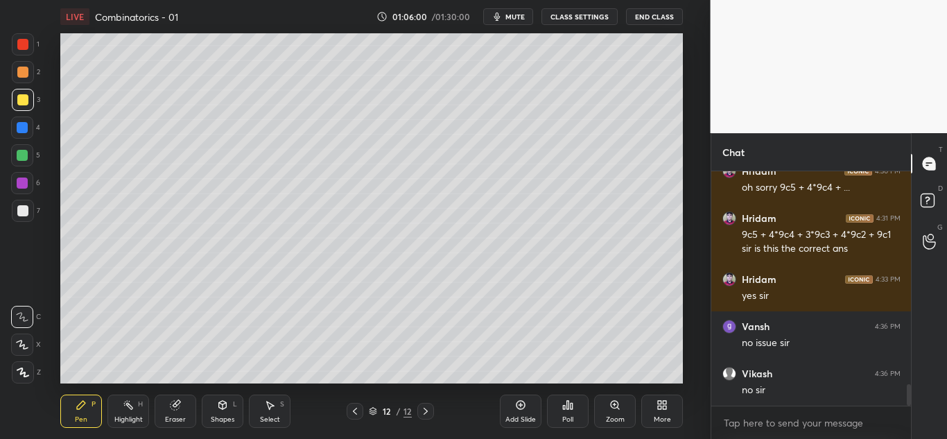
drag, startPoint x: 175, startPoint y: 410, endPoint x: 169, endPoint y: 399, distance: 13.1
click at [174, 408] on icon at bounding box center [175, 405] width 9 height 9
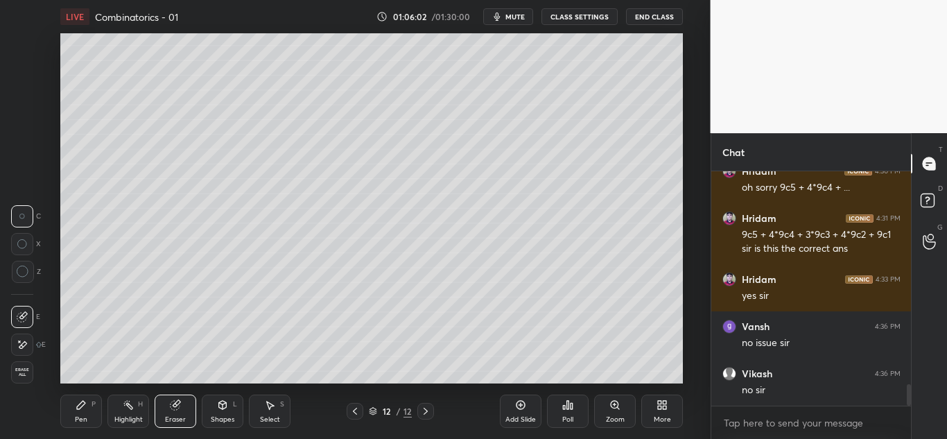
click at [76, 413] on div "Pen P" at bounding box center [81, 411] width 42 height 33
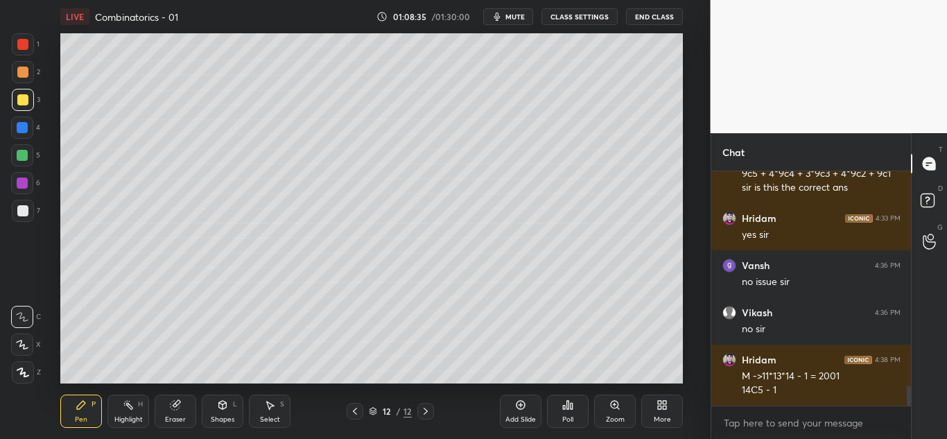
scroll to position [2454, 0]
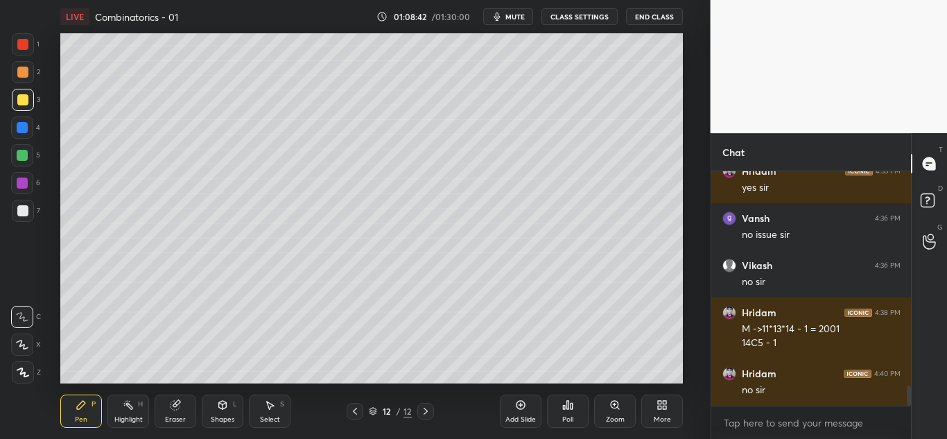
click at [517, 414] on div "Add Slide" at bounding box center [521, 411] width 42 height 33
click at [23, 72] on div at bounding box center [22, 72] width 11 height 11
click at [25, 216] on div at bounding box center [23, 211] width 22 height 22
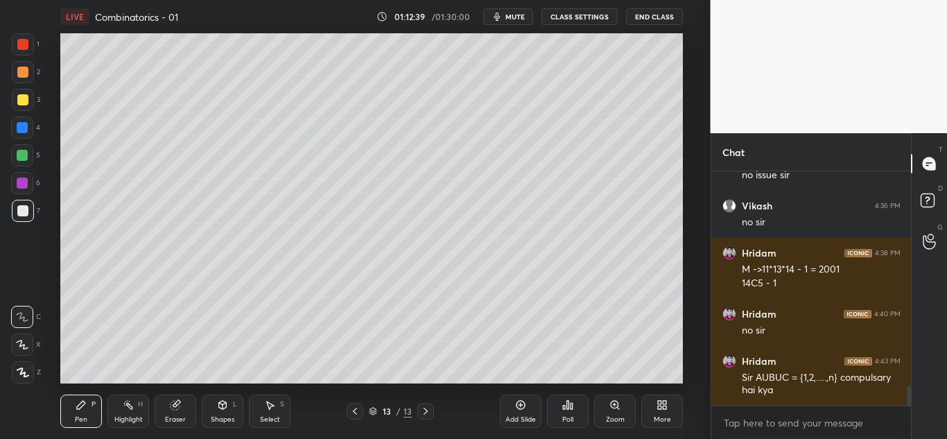
click at [21, 218] on div at bounding box center [23, 211] width 22 height 22
click at [225, 412] on div "Shapes L" at bounding box center [223, 411] width 42 height 33
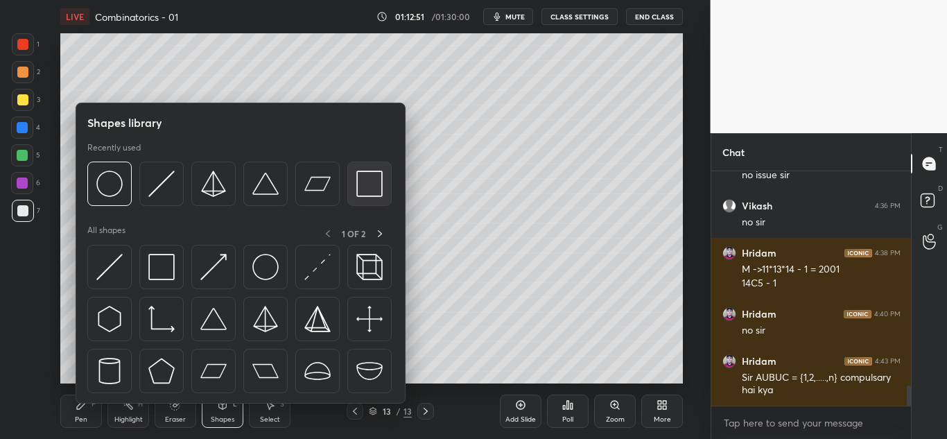
click at [375, 172] on img at bounding box center [369, 184] width 26 height 26
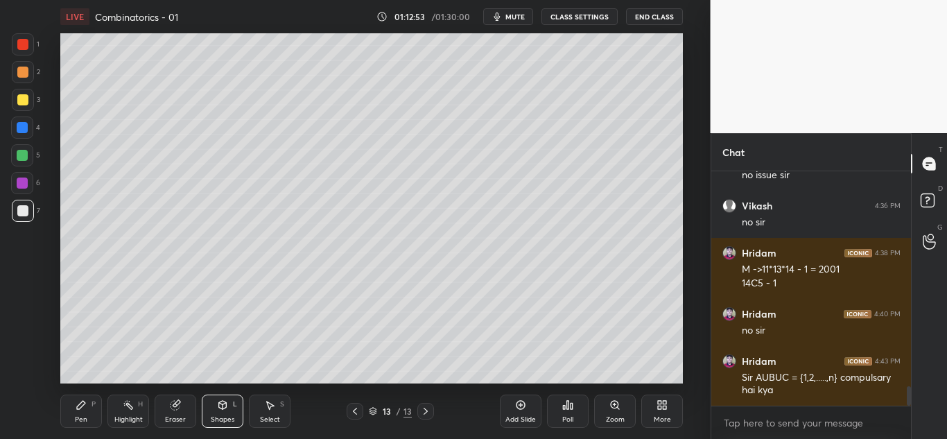
scroll to position [2560, 0]
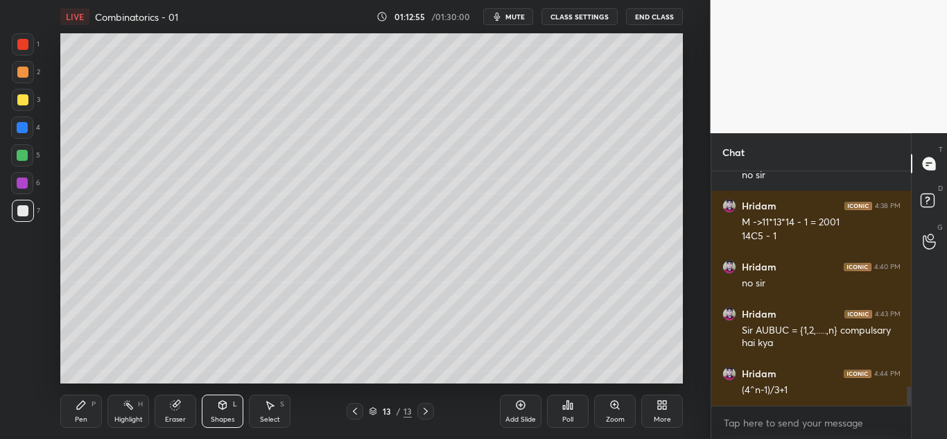
click at [225, 407] on icon at bounding box center [223, 405] width 8 height 8
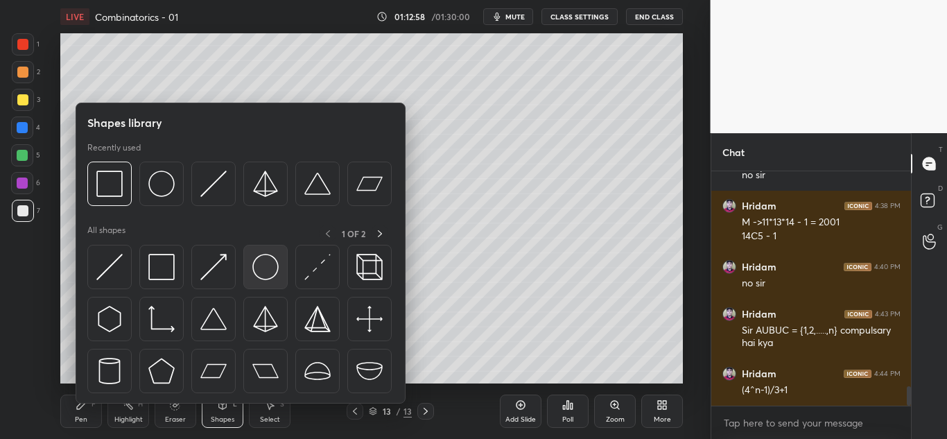
click at [264, 267] on img at bounding box center [265, 267] width 26 height 26
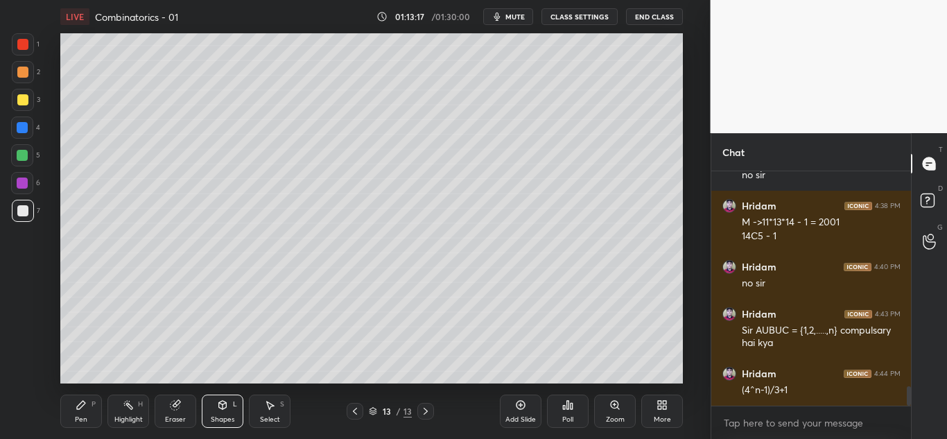
click at [23, 208] on div at bounding box center [22, 210] width 11 height 11
click at [23, 102] on div at bounding box center [22, 99] width 11 height 11
click at [21, 211] on div at bounding box center [22, 210] width 11 height 11
drag, startPoint x: 87, startPoint y: 420, endPoint x: 90, endPoint y: 411, distance: 9.0
click at [87, 419] on div "Pen" at bounding box center [81, 419] width 12 height 7
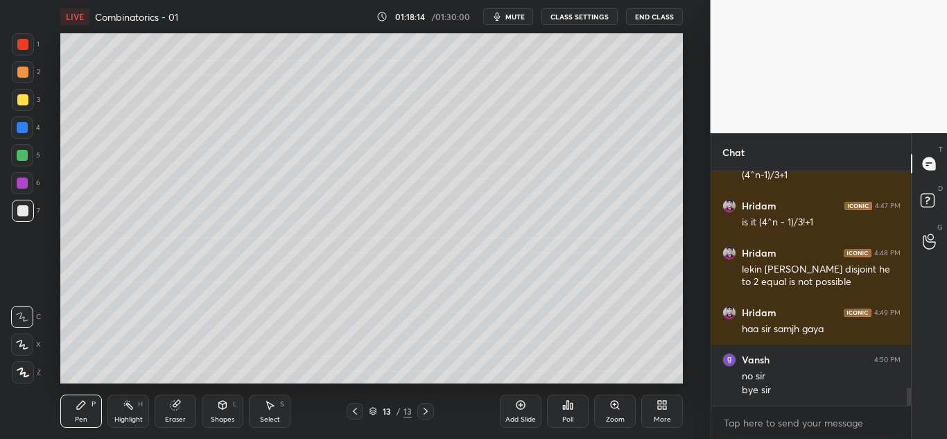
scroll to position [2823, 0]
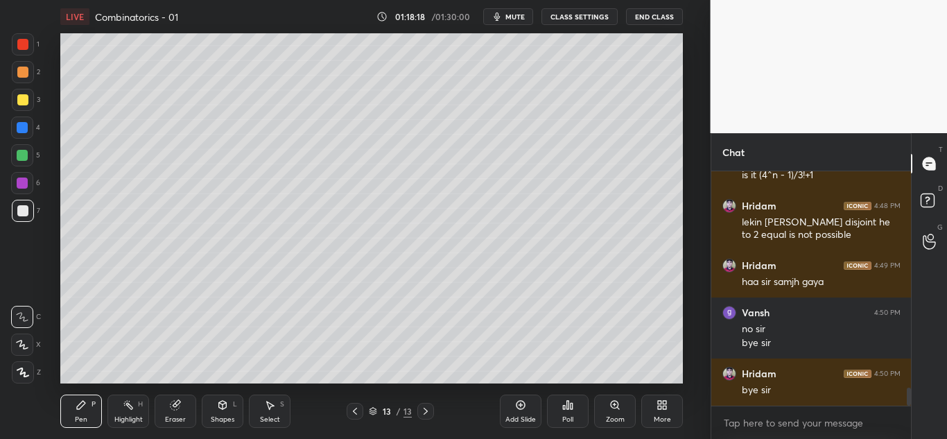
click at [657, 17] on button "End Class" at bounding box center [654, 16] width 57 height 17
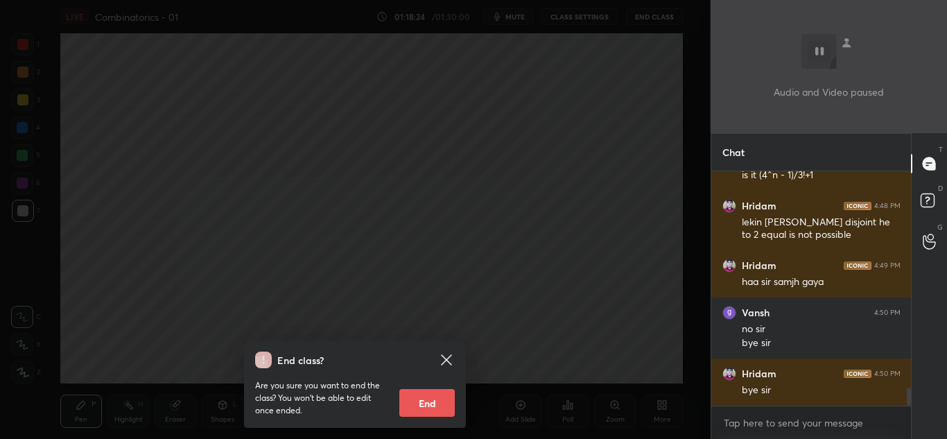
click at [425, 408] on button "End" at bounding box center [426, 403] width 55 height 28
type textarea "x"
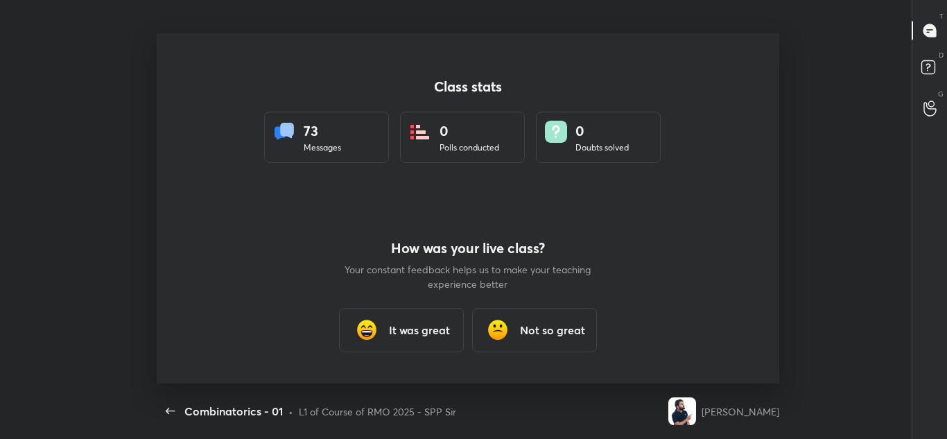
scroll to position [69000, 68414]
